Goal: Transaction & Acquisition: Register for event/course

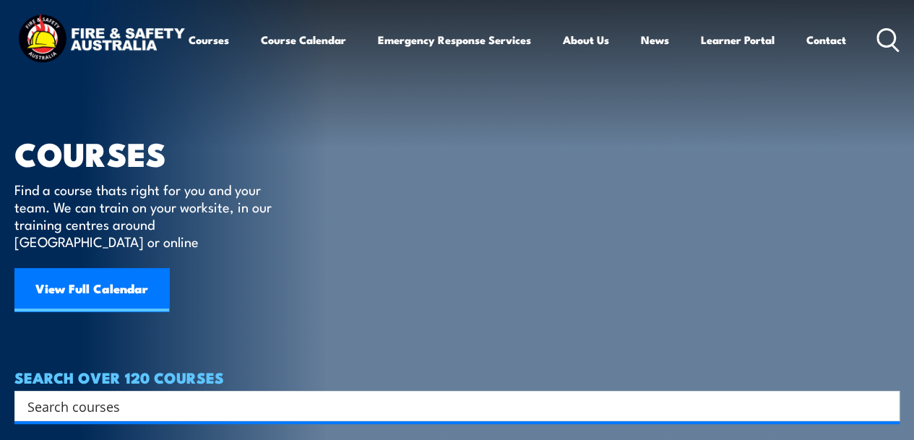
click at [126, 282] on link "View Full Calendar" at bounding box center [91, 289] width 155 height 43
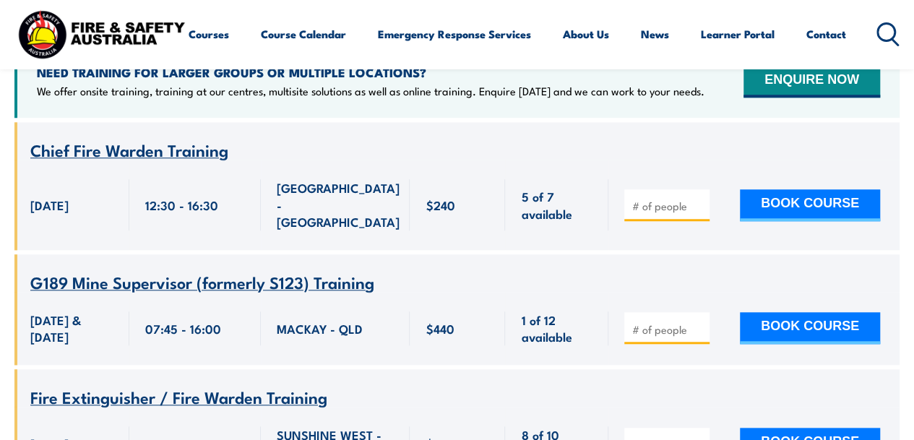
scroll to position [578, 0]
click at [667, 189] on div at bounding box center [666, 205] width 85 height 32
click at [672, 199] on input "number" at bounding box center [668, 206] width 72 height 14
type input "1"
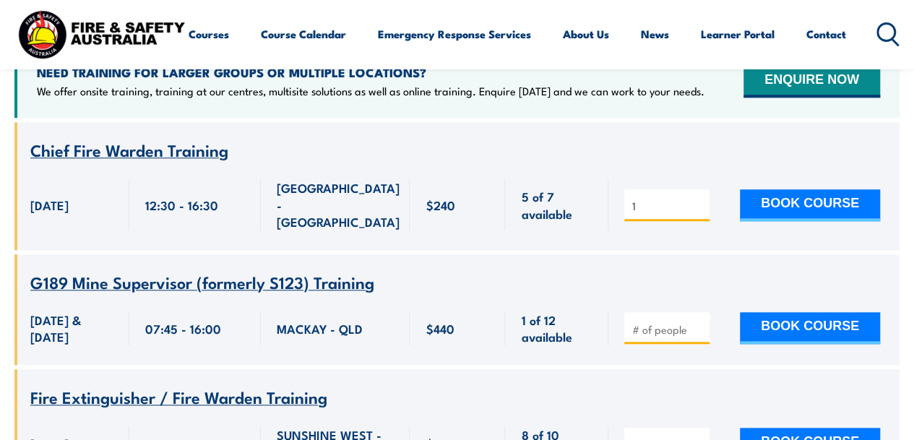
click at [699, 199] on input "1" at bounding box center [668, 206] width 72 height 14
click at [766, 189] on button "BOOK COURSE" at bounding box center [810, 205] width 140 height 32
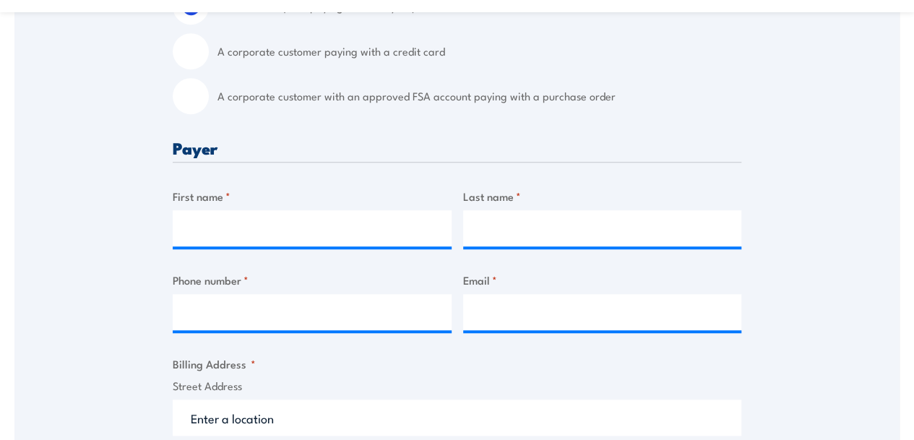
scroll to position [506, 0]
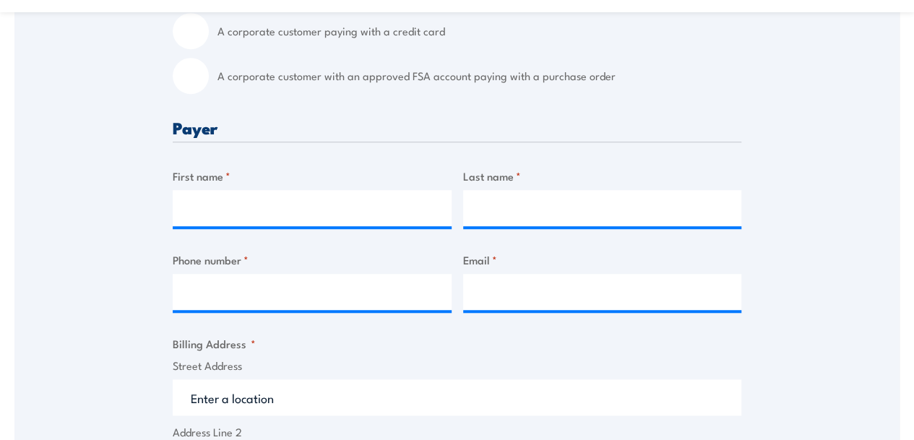
click at [181, 72] on input "A corporate customer with an approved FSA account paying with a purchase order" at bounding box center [191, 76] width 36 height 36
radio input "true"
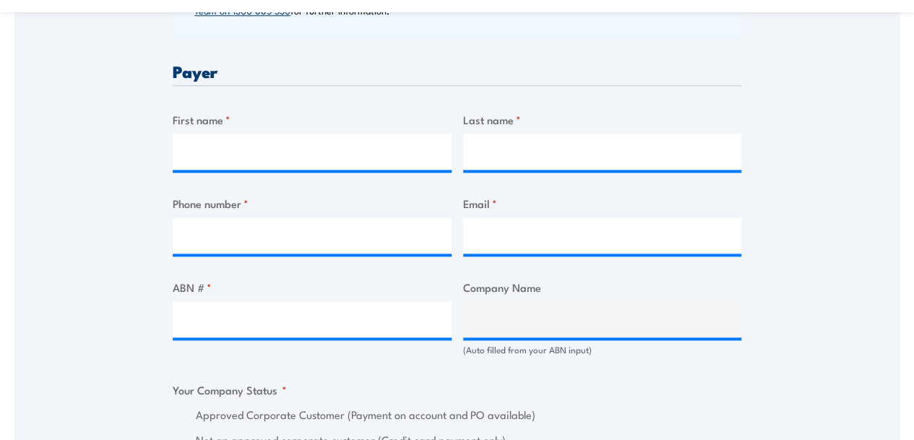
scroll to position [722, 0]
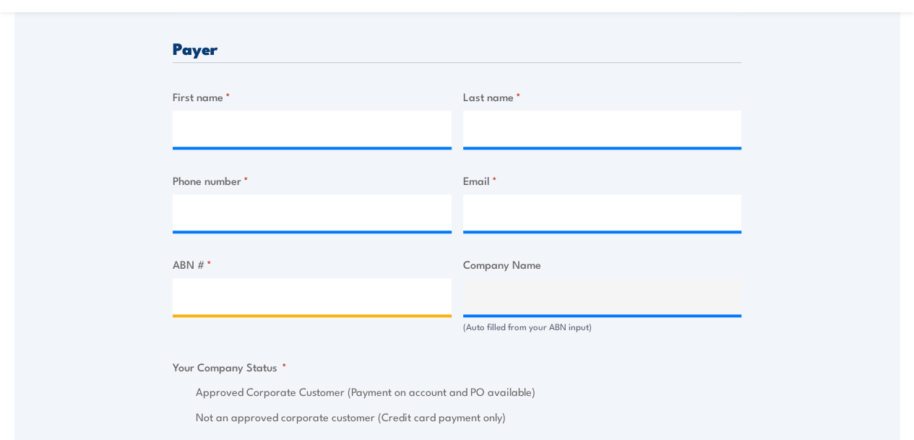
click at [267, 293] on input "ABN # *" at bounding box center [312, 296] width 279 height 36
paste input "27 657 936 206"
type input "27 657 936 206"
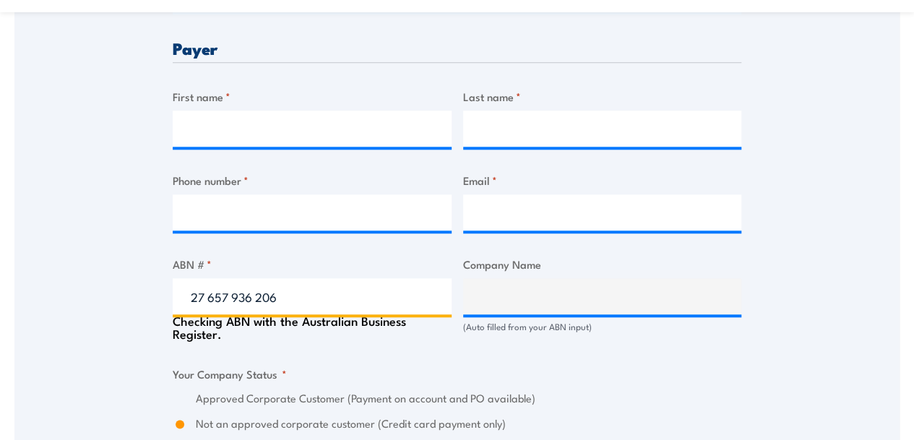
type input "MODERNA MANUFACTURING AUSTRALIA PTY LTD"
radio input "true"
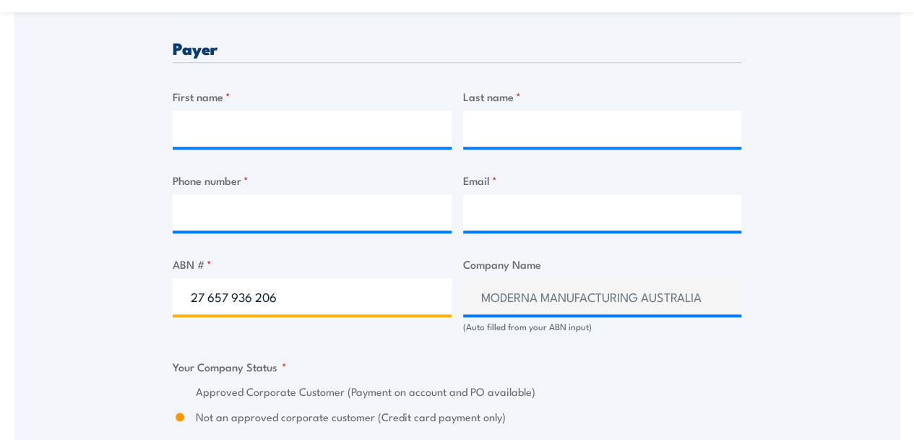
type input "27 657 936 206"
